Goal: Find specific page/section: Find specific page/section

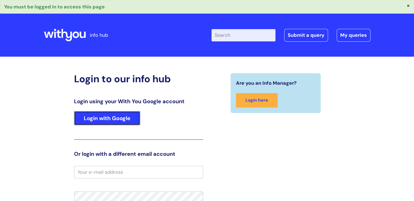
click at [112, 118] on link "Login with Google" at bounding box center [107, 118] width 66 height 14
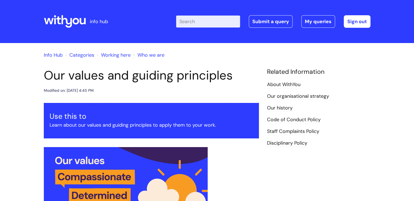
click at [59, 52] on link "Info Hub" at bounding box center [53, 55] width 19 height 7
